Goal: Information Seeking & Learning: Learn about a topic

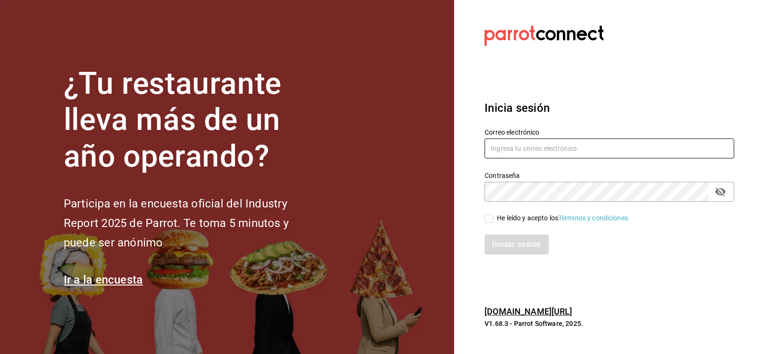
type input "CODEVALLARTA@GRUPOALME.COM"
click at [492, 223] on div "Iniciar sesión" at bounding box center [603, 238] width 261 height 31
click at [492, 225] on div "Iniciar sesión" at bounding box center [603, 238] width 261 height 31
click at [488, 218] on input "He leído y acepto los Términos y condiciones." at bounding box center [489, 218] width 9 height 9
checkbox input "true"
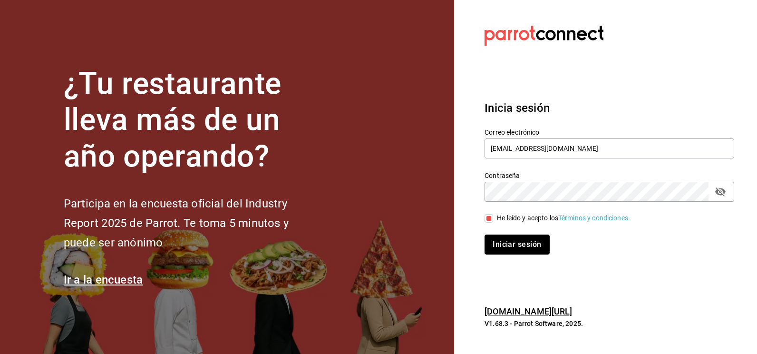
drag, startPoint x: 497, startPoint y: 250, endPoint x: 492, endPoint y: 243, distance: 8.9
click at [497, 249] on button "Iniciar sesión" at bounding box center [517, 245] width 65 height 20
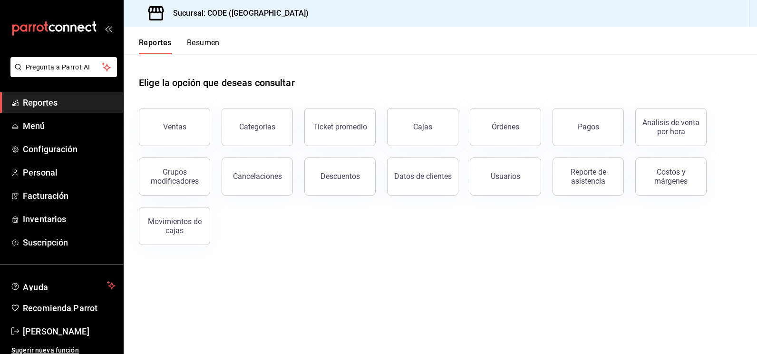
click at [193, 129] on button "Ventas" at bounding box center [174, 127] width 71 height 38
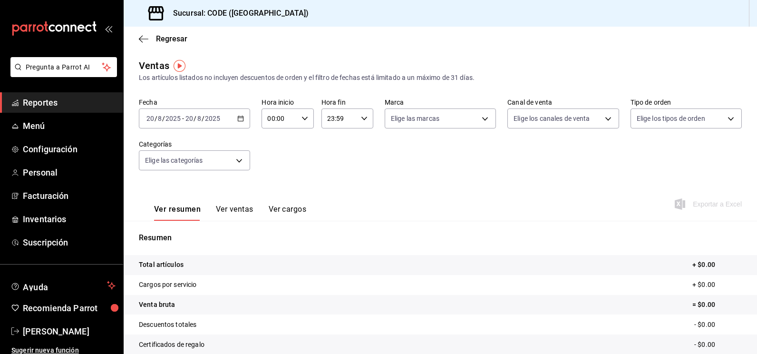
click at [233, 118] on div "[DATE] [DATE] - [DATE] [DATE]" at bounding box center [194, 118] width 111 height 20
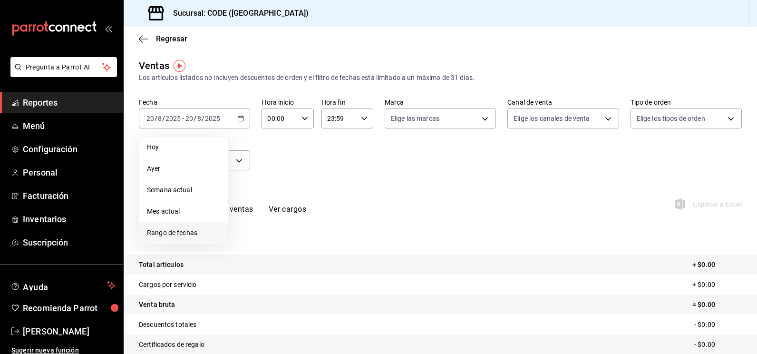
click at [164, 228] on span "Rango de fechas" at bounding box center [184, 233] width 74 height 10
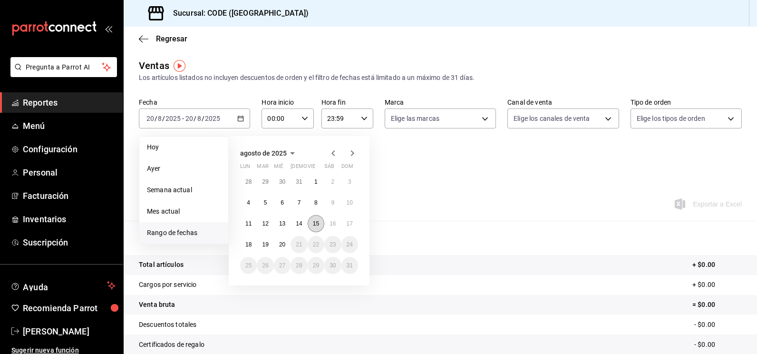
click at [319, 225] on abbr "15" at bounding box center [316, 223] width 6 height 7
click at [268, 244] on abbr "19" at bounding box center [265, 244] width 6 height 7
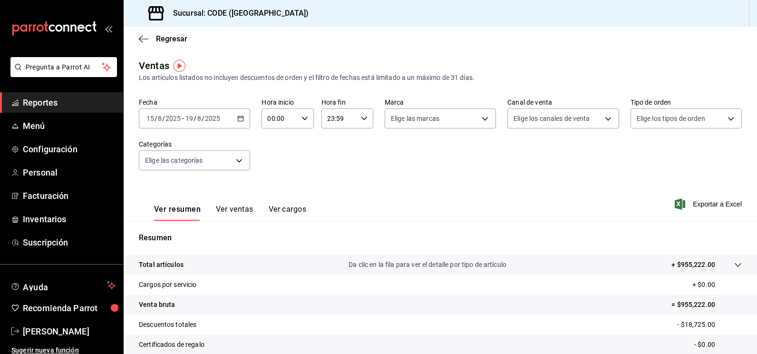
click at [306, 119] on div "00:00 Hora inicio" at bounding box center [288, 118] width 52 height 20
click at [272, 149] on span "21" at bounding box center [273, 151] width 10 height 8
type input "21:00"
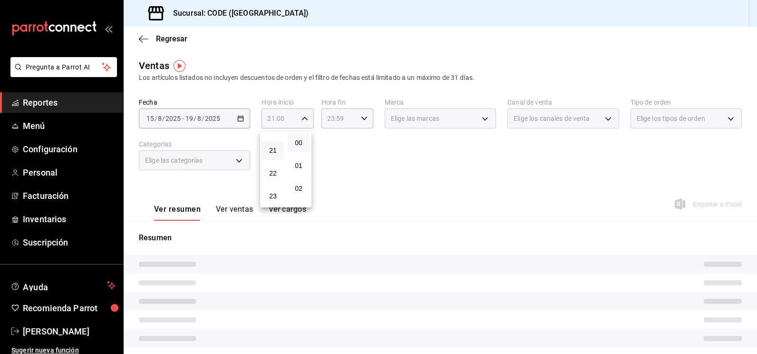
click at [342, 167] on div at bounding box center [378, 177] width 757 height 354
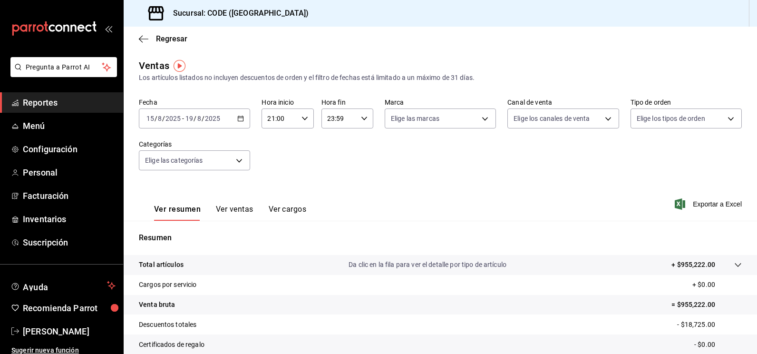
click at [368, 118] on div "23:59 Hora fin" at bounding box center [348, 118] width 52 height 20
click at [332, 180] on span "16" at bounding box center [332, 179] width 10 height 8
click at [359, 141] on span "00" at bounding box center [358, 143] width 10 height 8
type input "16:00"
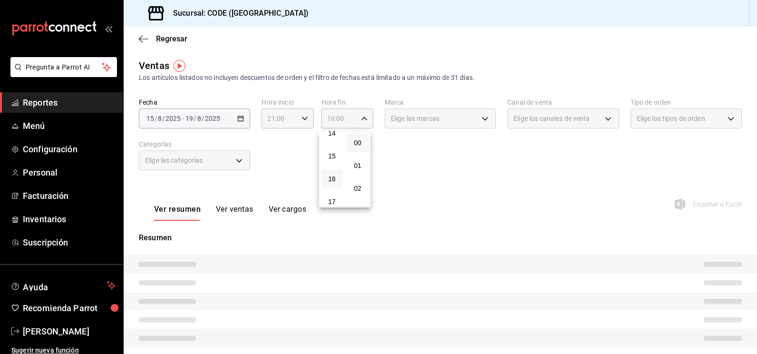
drag, startPoint x: 435, startPoint y: 138, endPoint x: 435, endPoint y: 132, distance: 6.2
click at [435, 138] on div at bounding box center [378, 177] width 757 height 354
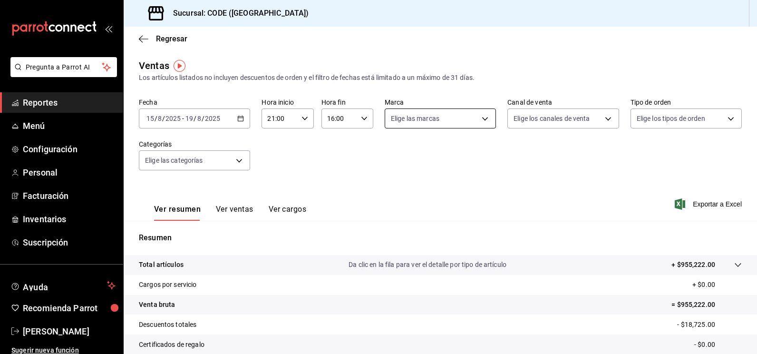
click at [438, 122] on body "Pregunta a Parrot AI Reportes Menú Configuración Personal Facturación Inventari…" at bounding box center [378, 177] width 757 height 354
click at [417, 186] on span "CODE - [GEOGRAPHIC_DATA]" at bounding box center [452, 187] width 88 height 10
type input "b4274379-98e3-4a61-b813-167c2f875b9b"
checkbox input "true"
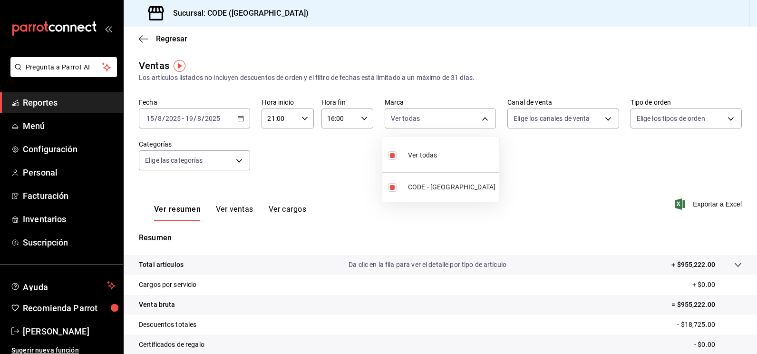
click at [547, 119] on div at bounding box center [378, 177] width 757 height 354
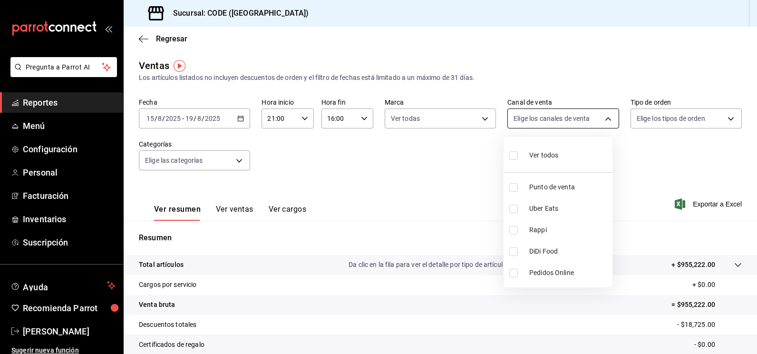
click at [547, 121] on body "Pregunta a Parrot AI Reportes Menú Configuración Personal Facturación Inventari…" at bounding box center [378, 177] width 757 height 354
click at [513, 188] on input "checkbox" at bounding box center [514, 187] width 9 height 9
checkbox input "true"
type input "PARROT"
click at [679, 132] on div at bounding box center [378, 177] width 757 height 354
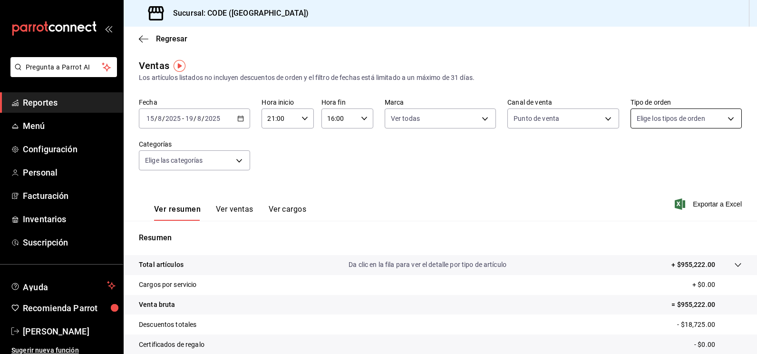
click at [674, 119] on body "Pregunta a Parrot AI Reportes Menú Configuración Personal Facturación Inventari…" at bounding box center [378, 177] width 757 height 354
click at [636, 188] on input "checkbox" at bounding box center [635, 187] width 9 height 9
checkbox input "true"
type input "5e044743-194e-4ac1-a373-21a517007421"
click at [476, 185] on div at bounding box center [378, 177] width 757 height 354
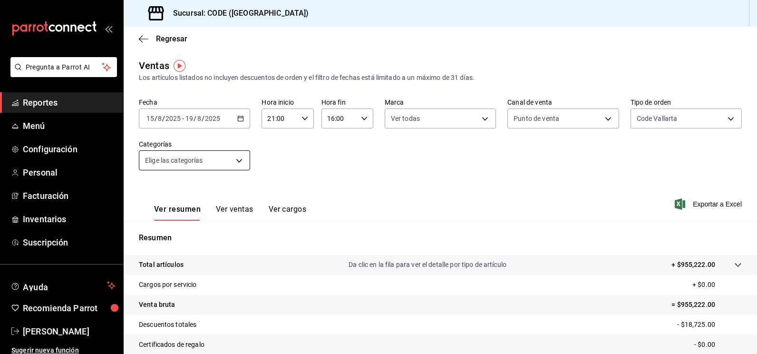
click at [224, 159] on body "Pregunta a Parrot AI Reportes Menú Configuración Personal Facturación Inventari…" at bounding box center [378, 177] width 757 height 354
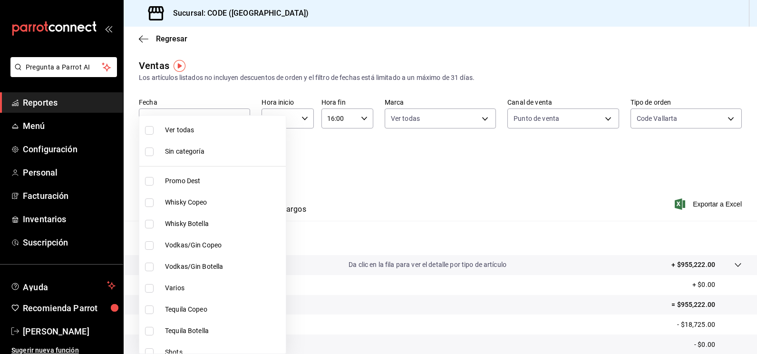
click at [148, 134] on input "checkbox" at bounding box center [149, 130] width 9 height 9
checkbox input "true"
type input "f391cf47-fcb9-47d4-a0a8-cb8543f6f021,4bb38f7e-a5c0-4edd-b3a9-4b6ffc0329f0,fb8a9…"
checkbox input "true"
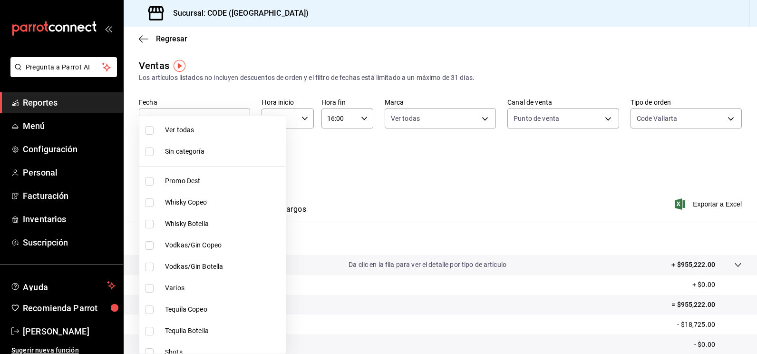
checkbox input "true"
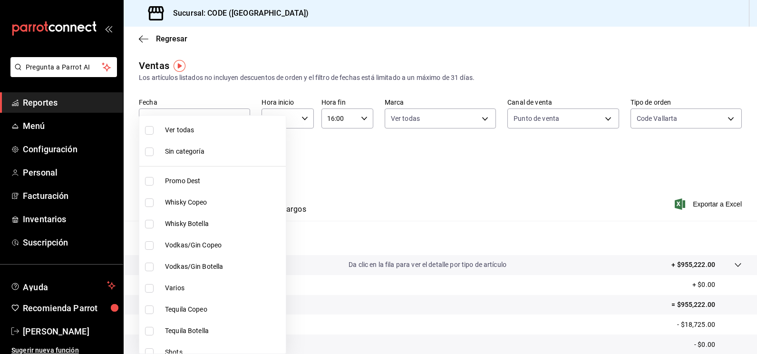
checkbox input "true"
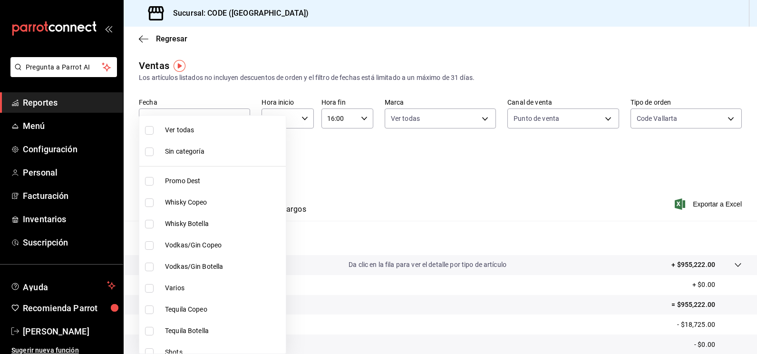
checkbox input "true"
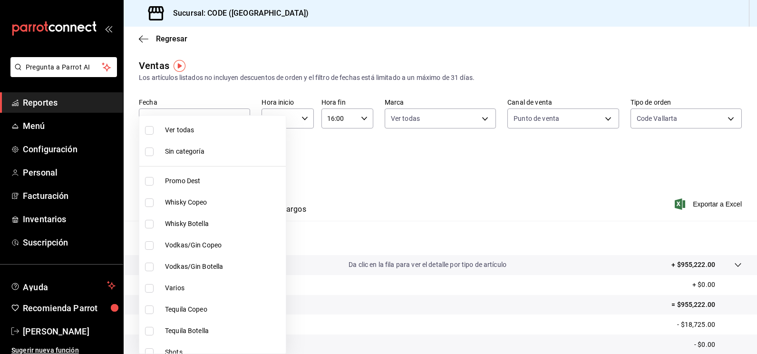
checkbox input "true"
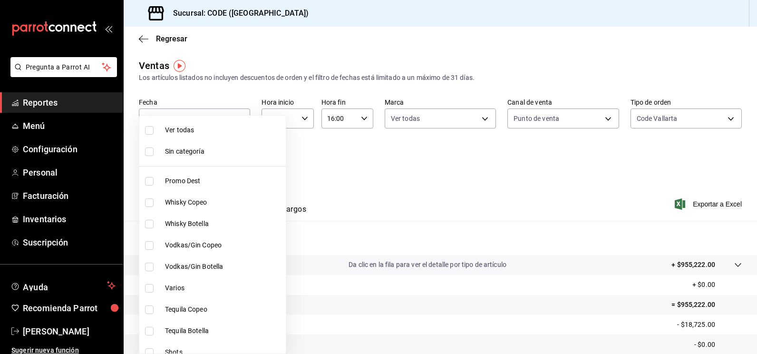
checkbox input "true"
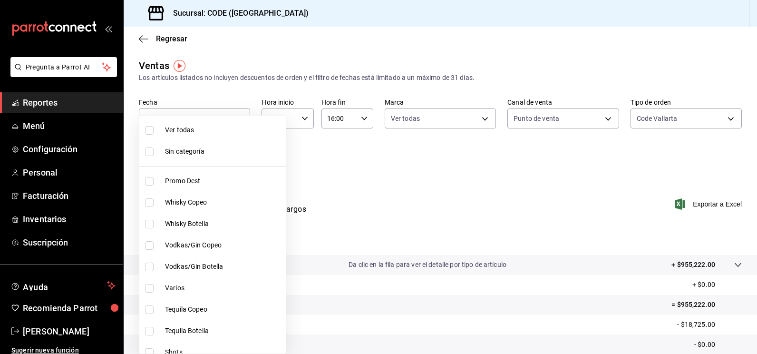
checkbox input "true"
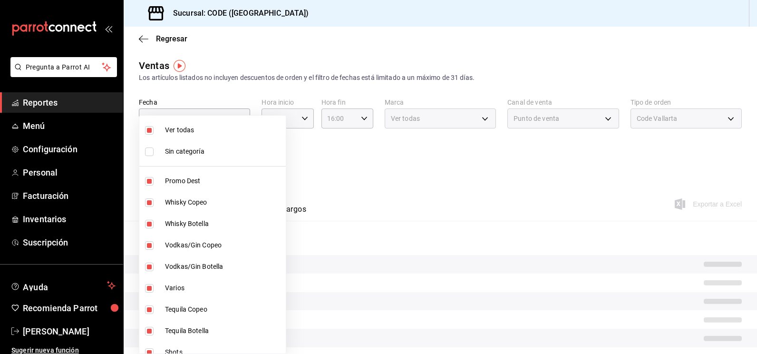
click at [148, 158] on li "Sin categoría" at bounding box center [212, 151] width 147 height 21
click at [150, 154] on input "checkbox" at bounding box center [149, 152] width 9 height 9
click at [156, 153] on label at bounding box center [151, 152] width 12 height 9
click at [154, 153] on input "checkbox" at bounding box center [149, 152] width 9 height 9
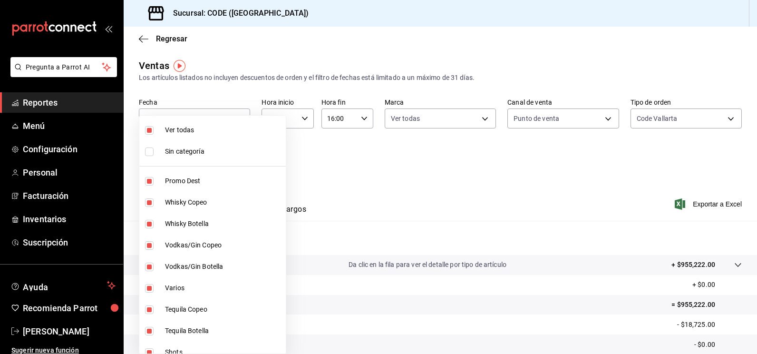
click at [149, 153] on input "checkbox" at bounding box center [149, 152] width 9 height 9
checkbox input "true"
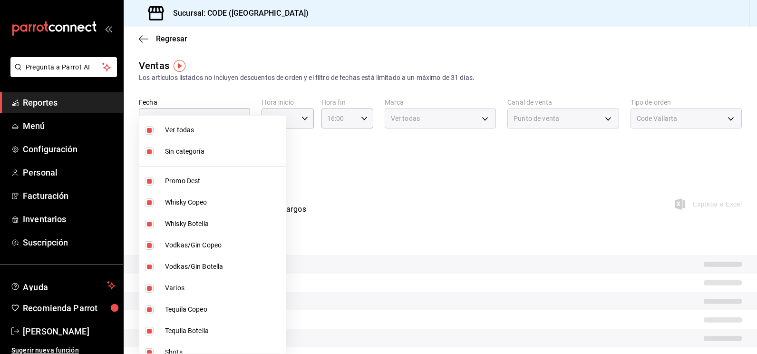
click at [319, 188] on div at bounding box center [378, 177] width 757 height 354
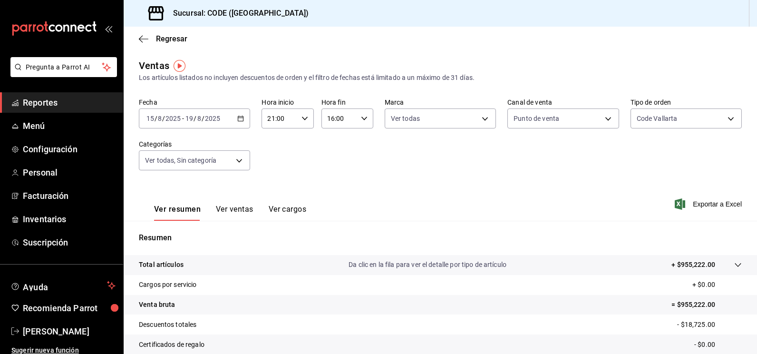
click at [246, 203] on div "Ver resumen Ver ventas Ver cargos" at bounding box center [222, 207] width 167 height 28
drag, startPoint x: 238, startPoint y: 213, endPoint x: 217, endPoint y: 213, distance: 20.5
click at [237, 213] on button "Ver ventas" at bounding box center [235, 213] width 38 height 16
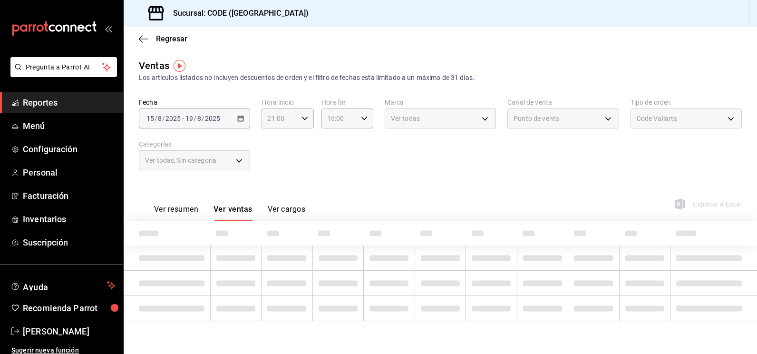
click at [184, 207] on button "Ver resumen" at bounding box center [176, 213] width 44 height 16
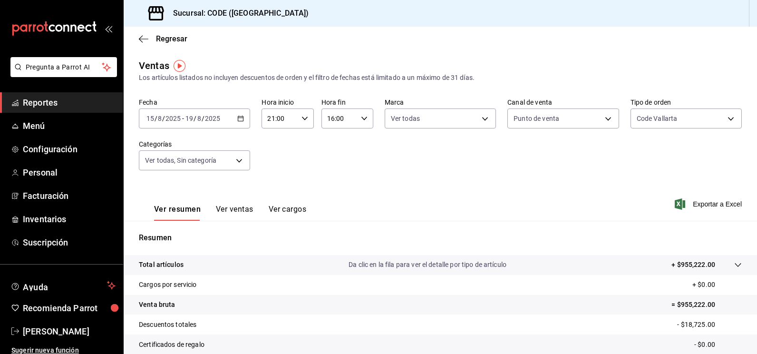
click at [463, 197] on div "Ver resumen Ver ventas Ver cargos Exportar a Excel" at bounding box center [441, 201] width 634 height 39
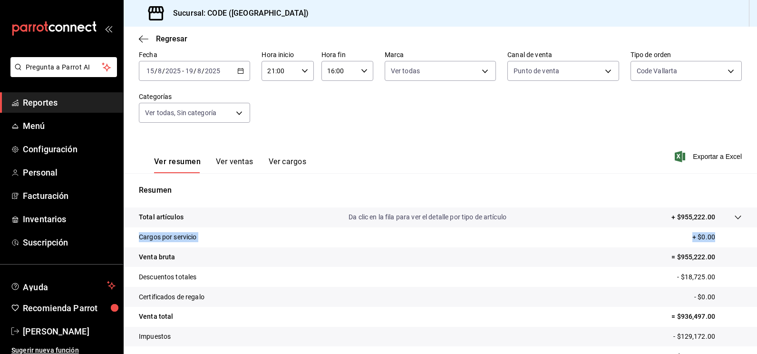
drag, startPoint x: 750, startPoint y: 211, endPoint x: 750, endPoint y: 234, distance: 22.8
click at [750, 234] on div "Regresar Ventas Los artículos listados no incluyen descuentos de orden y el fil…" at bounding box center [441, 190] width 634 height 327
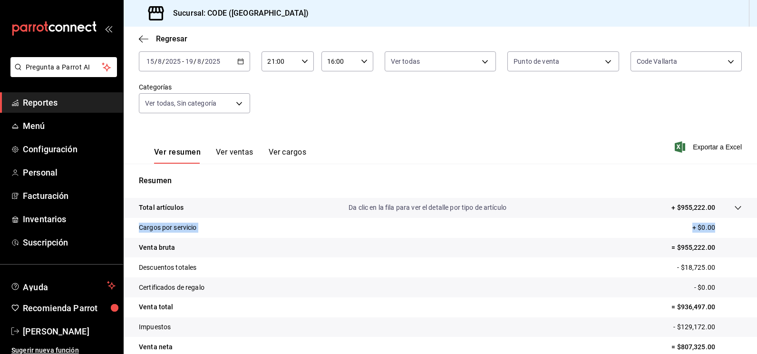
scroll to position [55, 0]
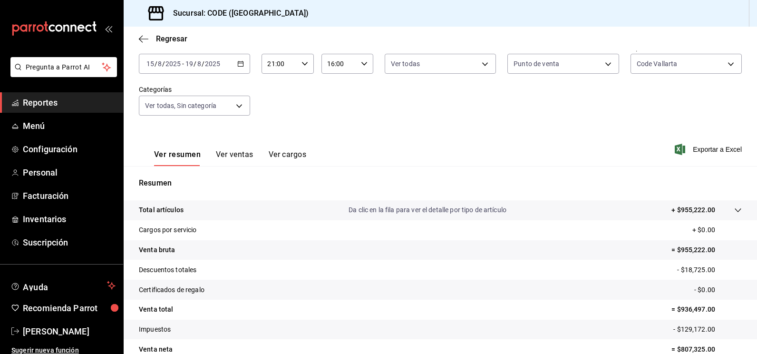
click at [512, 155] on div "Ver resumen Ver ventas Ver cargos Exportar a Excel" at bounding box center [441, 146] width 634 height 39
click at [37, 105] on span "Reportes" at bounding box center [69, 102] width 93 height 13
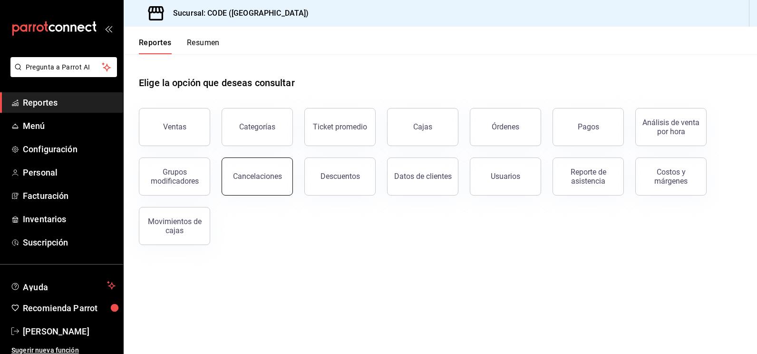
click at [274, 182] on button "Cancelaciones" at bounding box center [257, 176] width 71 height 38
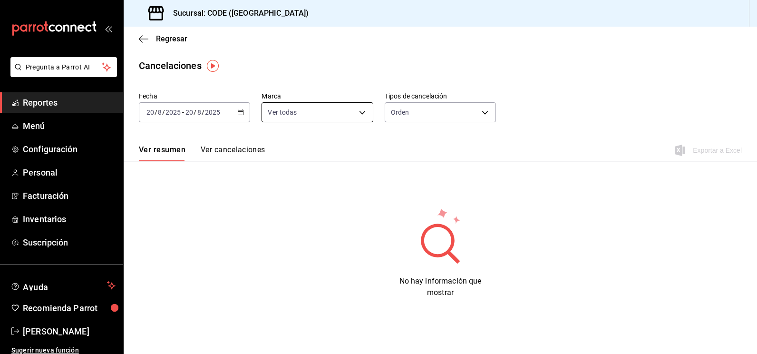
click at [343, 111] on body "Pregunta a Parrot AI Reportes Menú Configuración Personal Facturación Inventari…" at bounding box center [378, 177] width 757 height 354
click at [402, 114] on div at bounding box center [378, 177] width 757 height 354
click at [402, 115] on body "Pregunta a Parrot AI Reportes Menú Configuración Personal Facturación Inventari…" at bounding box center [378, 177] width 757 height 354
click at [405, 160] on li "Artículo" at bounding box center [437, 158] width 109 height 16
type input "ORDER_ITEM"
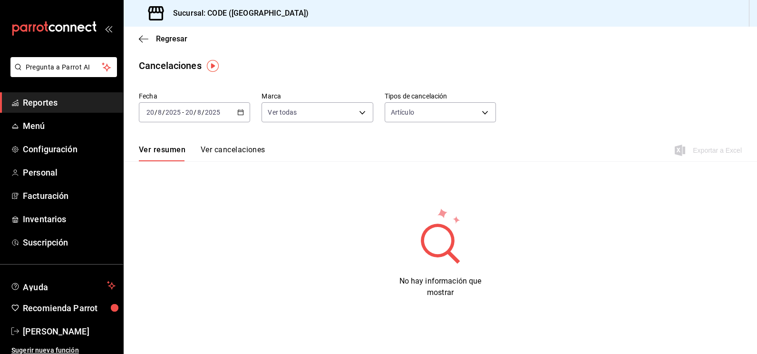
click at [243, 152] on button "Ver cancelaciones" at bounding box center [233, 153] width 65 height 16
click at [331, 147] on div "Ver resumen Ver cancelaciones Exportar a Excel" at bounding box center [441, 148] width 634 height 28
click at [216, 105] on div "[DATE] [DATE] - [DATE] [DATE]" at bounding box center [194, 112] width 111 height 20
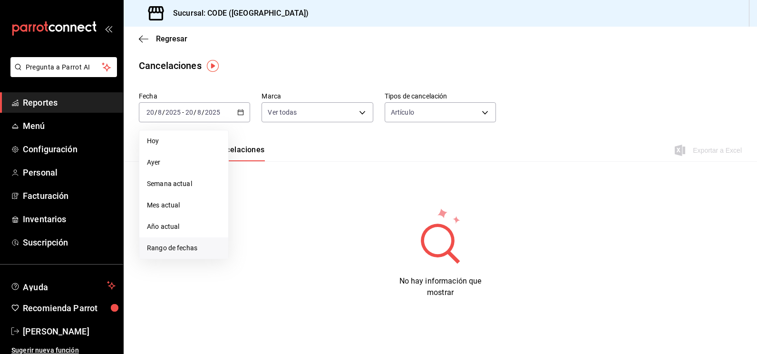
click at [180, 255] on li "Rango de fechas" at bounding box center [183, 247] width 89 height 21
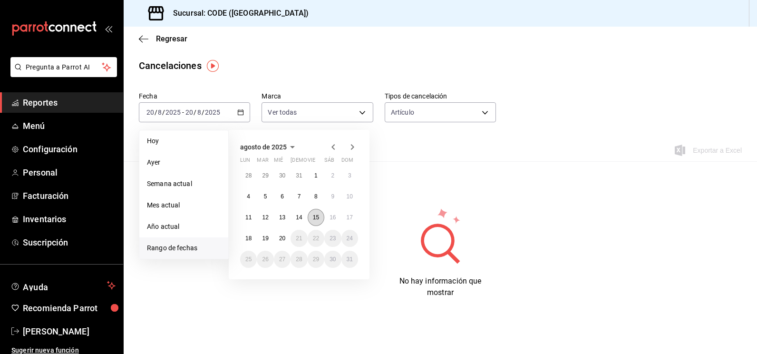
click at [318, 220] on abbr "15" at bounding box center [316, 217] width 6 height 7
click at [270, 241] on button "19" at bounding box center [265, 238] width 17 height 17
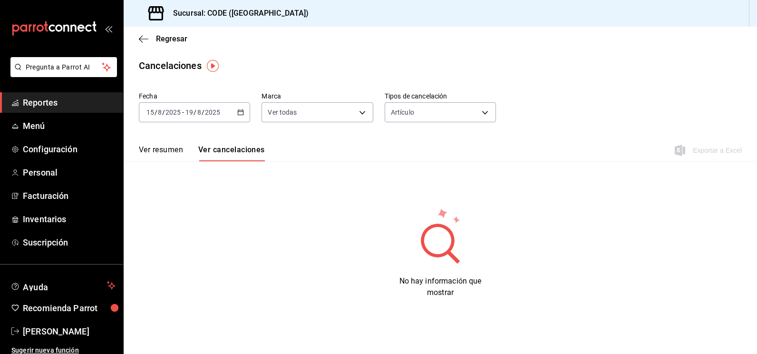
click at [312, 207] on div "Fecha [DATE] [DATE] - [DATE] [DATE] Marca Ver todas [object Object] Tipos de ca…" at bounding box center [441, 193] width 634 height 210
click at [32, 111] on link "Reportes" at bounding box center [61, 102] width 123 height 20
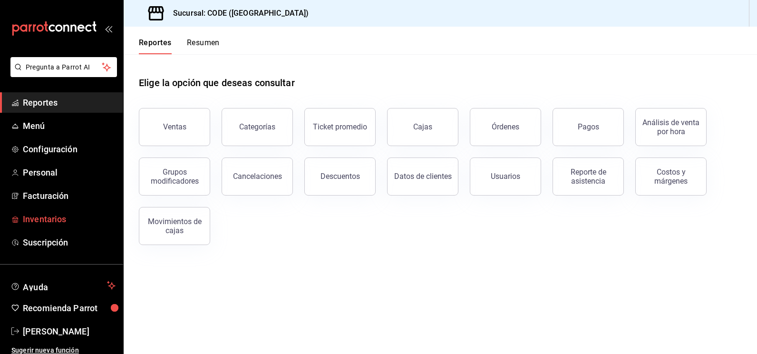
click at [50, 221] on span "Inventarios" at bounding box center [69, 219] width 93 height 13
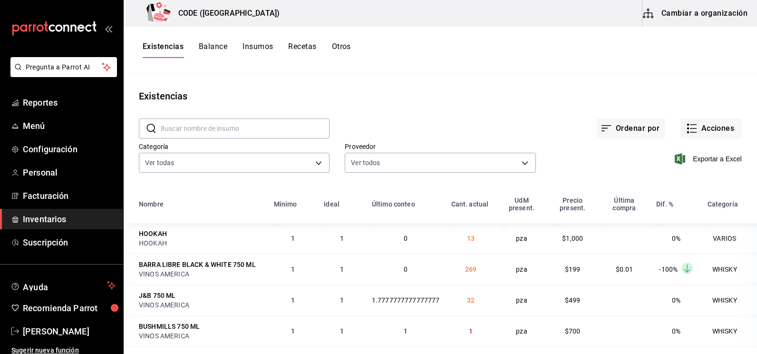
click at [448, 134] on div "Proveedor Ver todos cf601ef5-5577-4fa3-8395-e239c8361651,b972b70e-2e48-4d3d-9d2…" at bounding box center [433, 151] width 206 height 49
click at [428, 89] on div "Existencias" at bounding box center [441, 96] width 634 height 14
click at [222, 128] on input "text" at bounding box center [245, 128] width 169 height 19
type input "PERR"
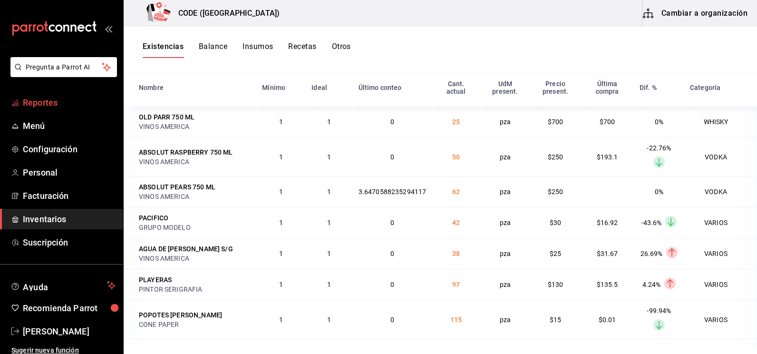
click at [58, 101] on span "Reportes" at bounding box center [69, 102] width 93 height 13
